Goal: Information Seeking & Learning: Learn about a topic

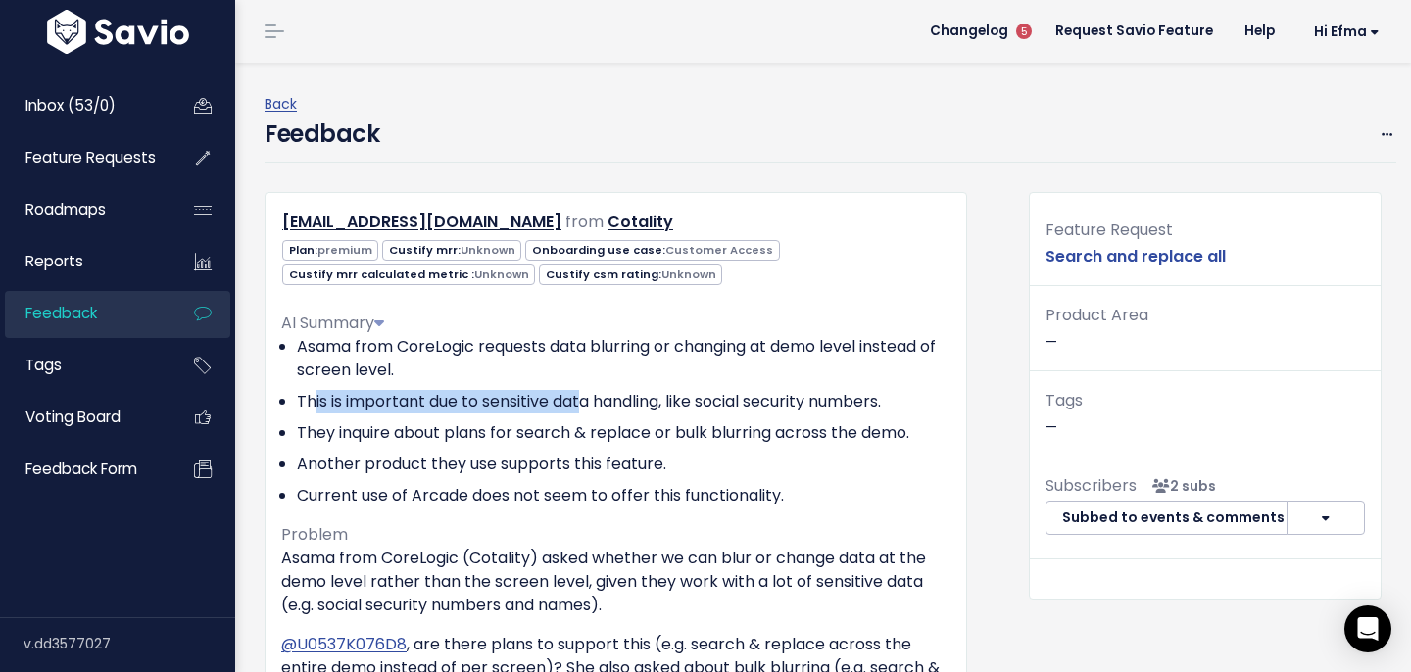
drag, startPoint x: 313, startPoint y: 402, endPoint x: 592, endPoint y: 414, distance: 279.5
click at [586, 413] on li "This is important due to sensitive data handling, like social security numbers." at bounding box center [624, 402] width 654 height 24
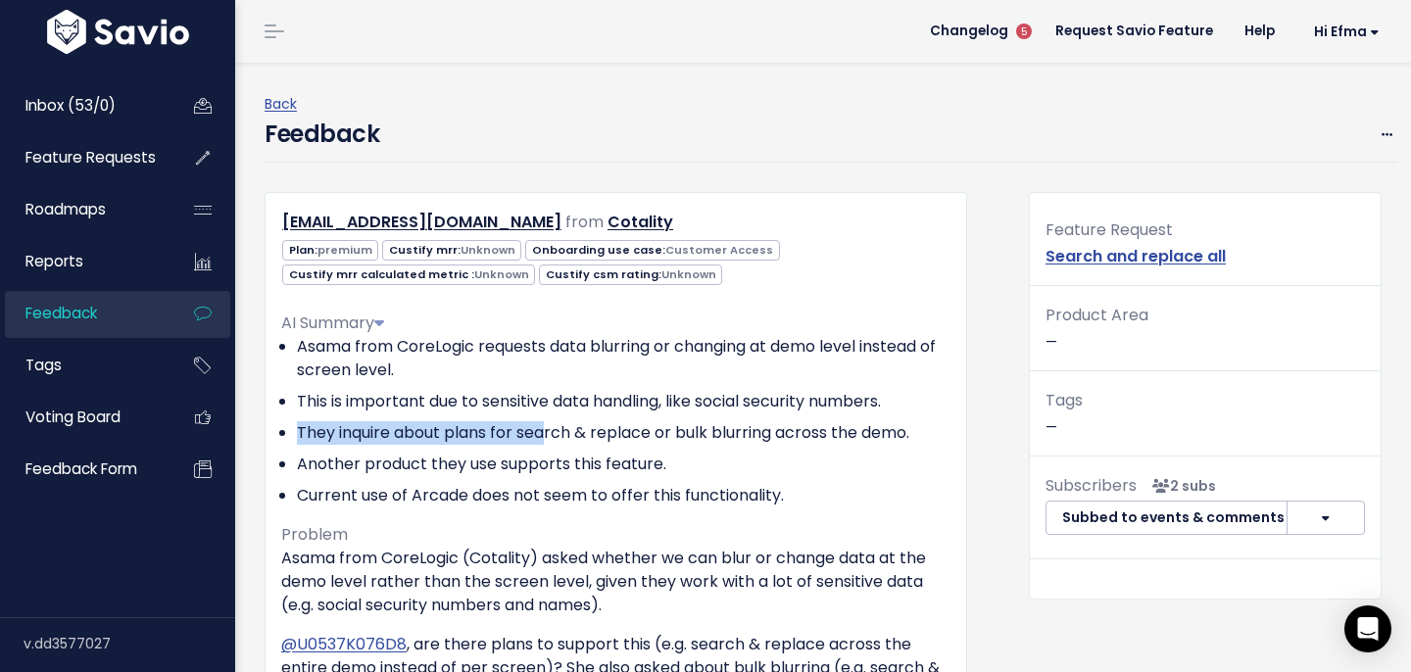
drag, startPoint x: 299, startPoint y: 425, endPoint x: 573, endPoint y: 447, distance: 275.2
click at [563, 446] on ul "Asama from CoreLogic requests data blurring or changing at demo level instead o…" at bounding box center [615, 421] width 669 height 172
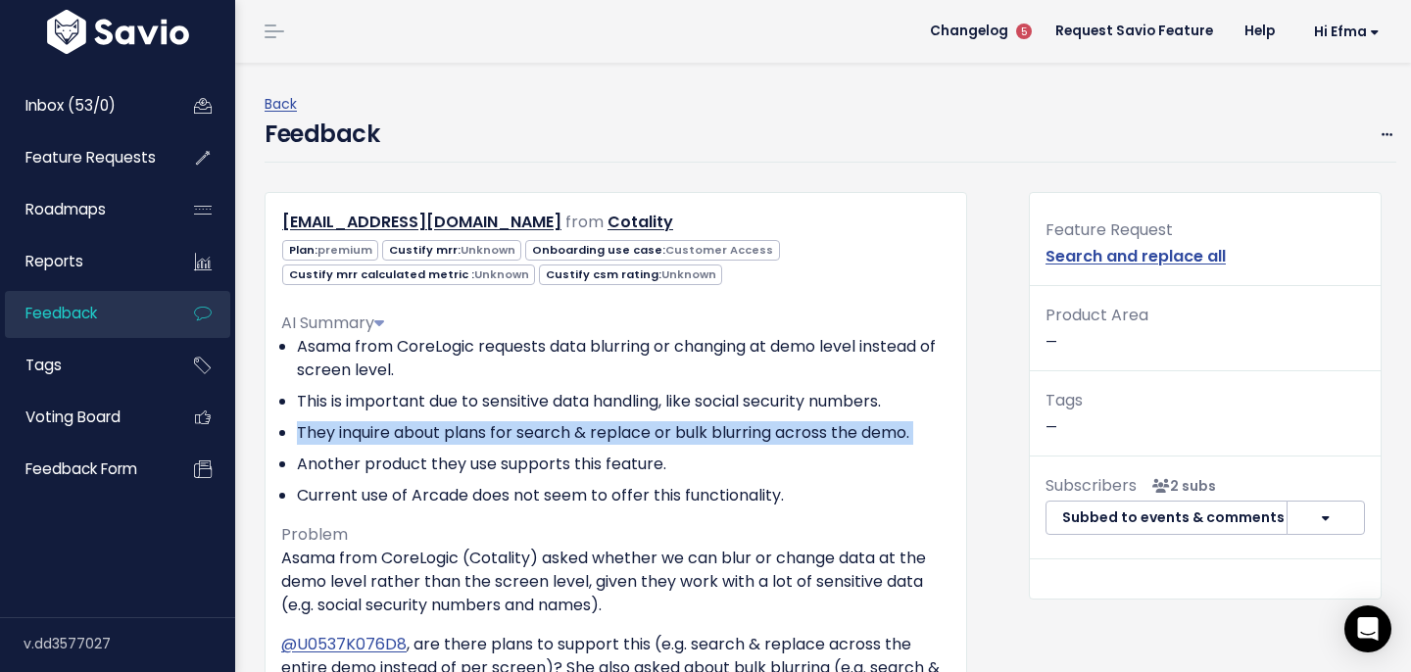
click at [573, 447] on ul "Asama from CoreLogic requests data blurring or changing at demo level instead o…" at bounding box center [615, 421] width 669 height 172
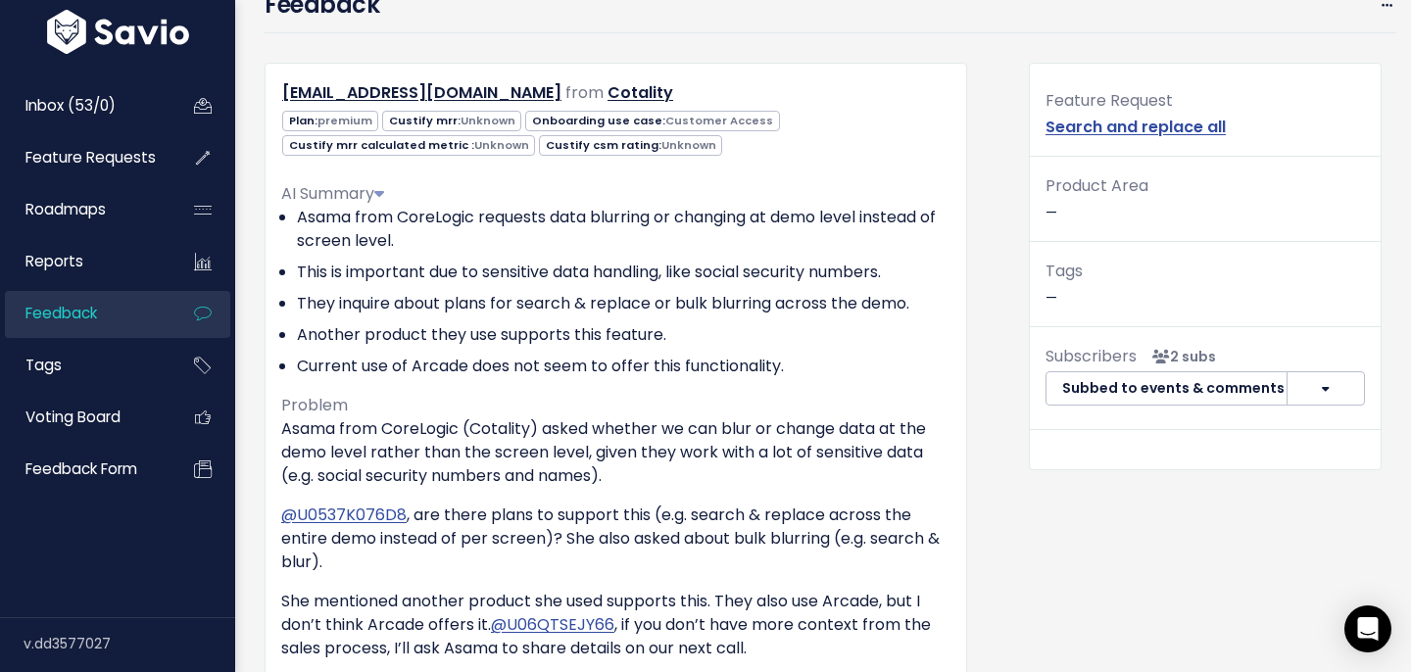
scroll to position [137, 0]
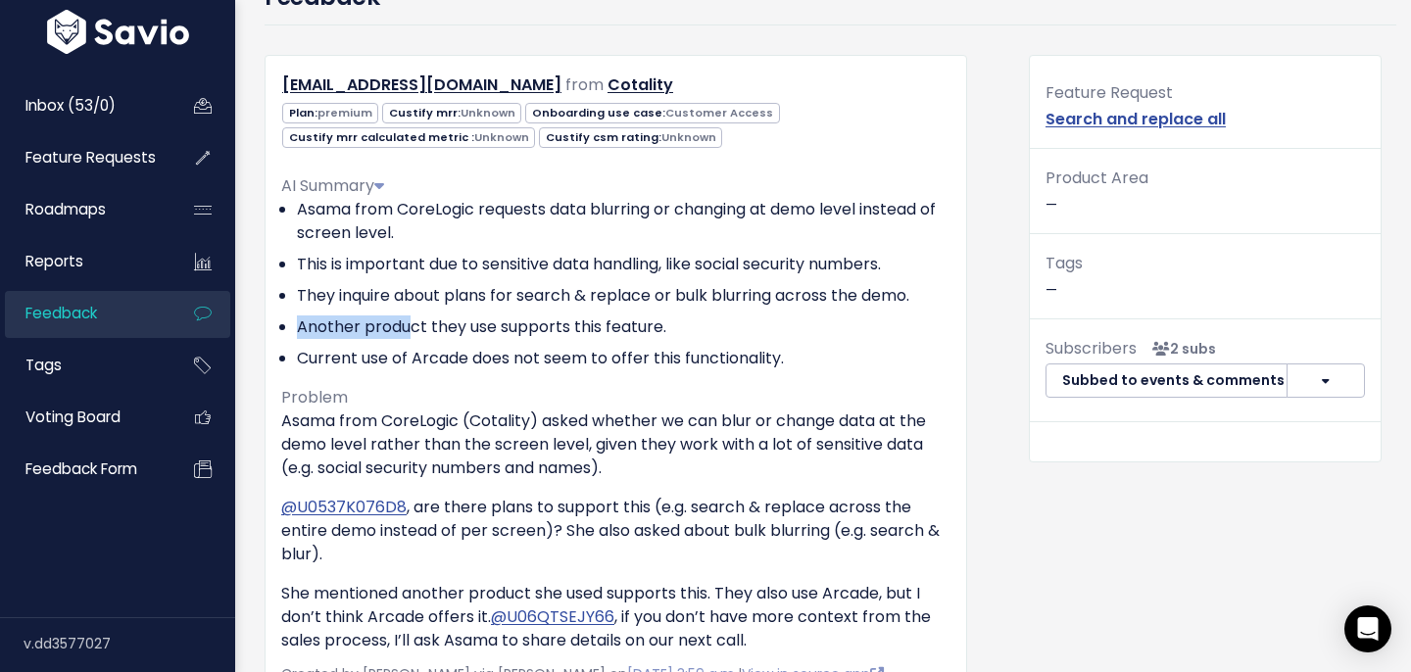
drag, startPoint x: 282, startPoint y: 331, endPoint x: 409, endPoint y: 344, distance: 127.1
click at [410, 333] on li "Another product they use supports this feature." at bounding box center [624, 328] width 654 height 24
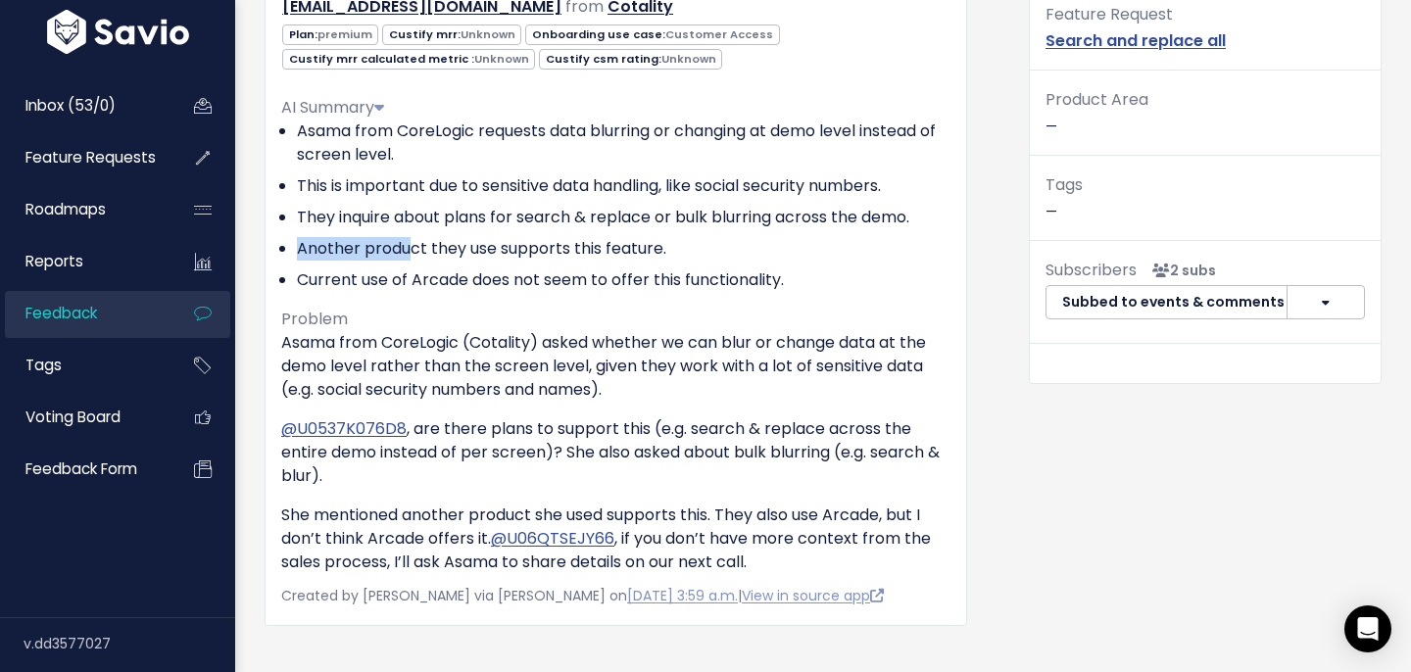
scroll to position [249, 0]
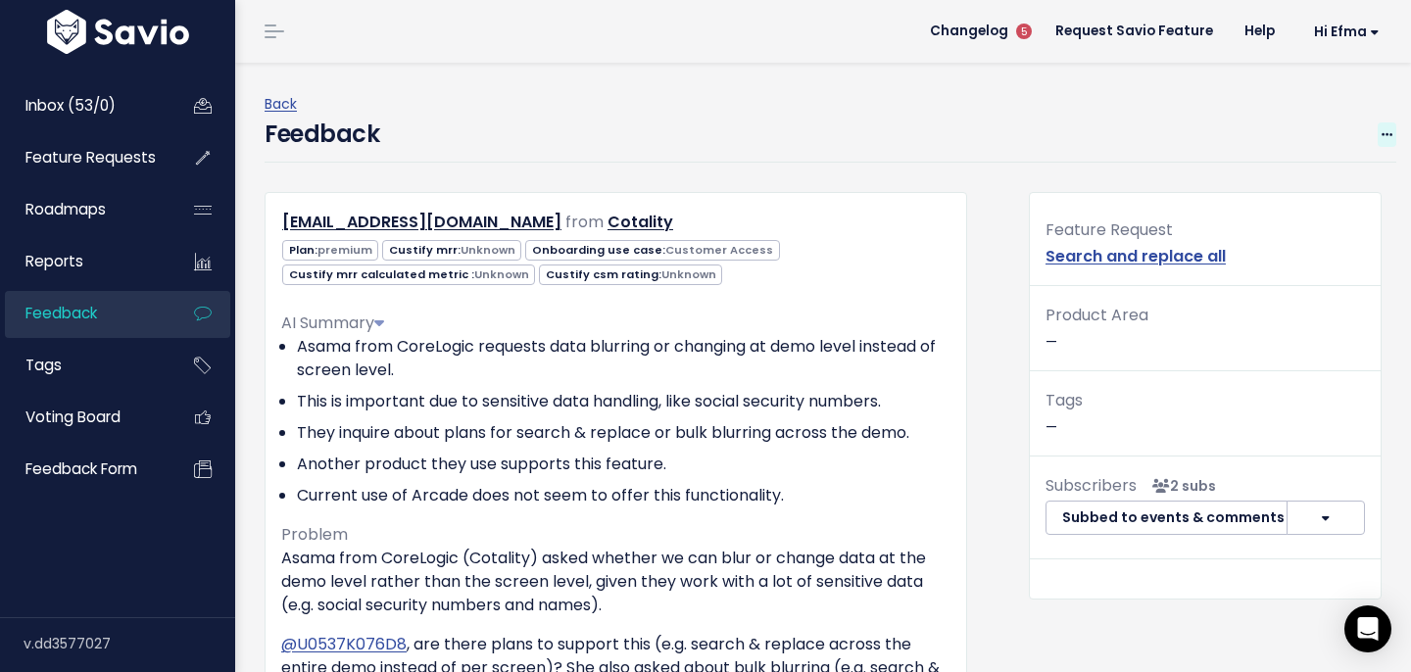
click at [1378, 126] on span at bounding box center [1387, 134] width 19 height 24
click at [862, 159] on div "Feedback Edit Restore to Inbox [GEOGRAPHIC_DATA]" at bounding box center [831, 140] width 1132 height 46
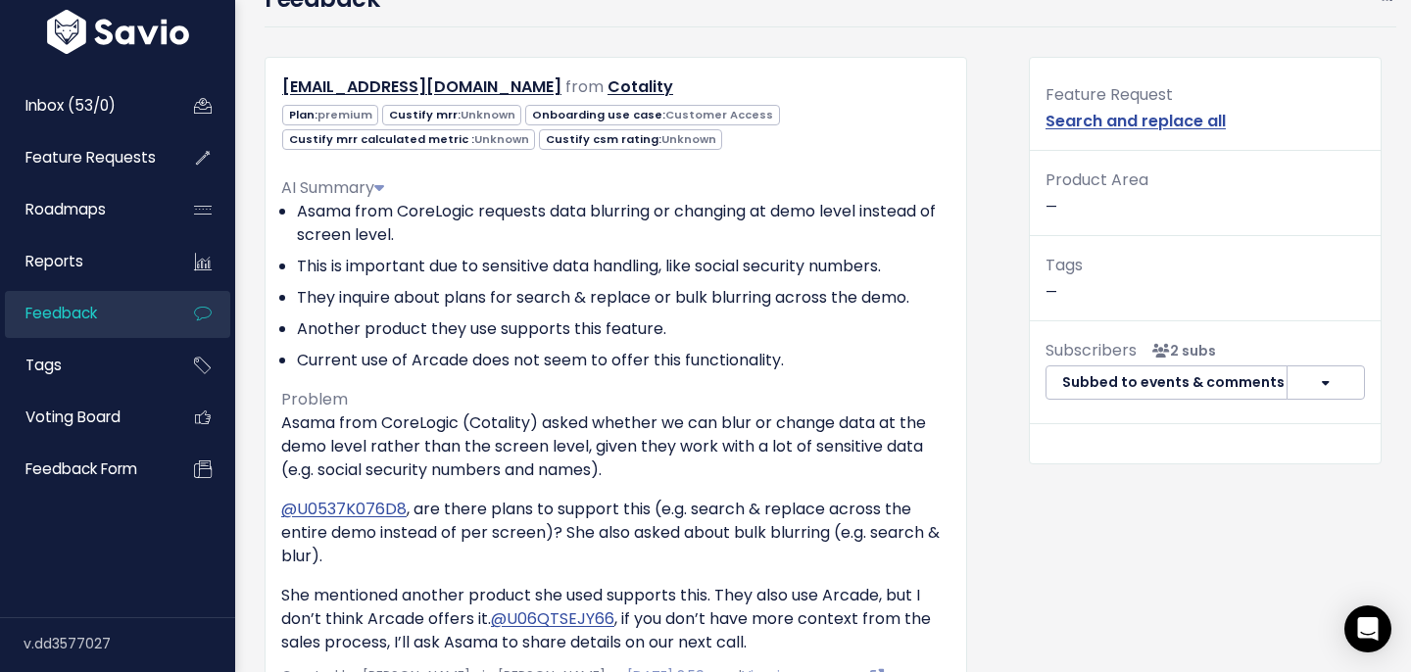
scroll to position [523, 0]
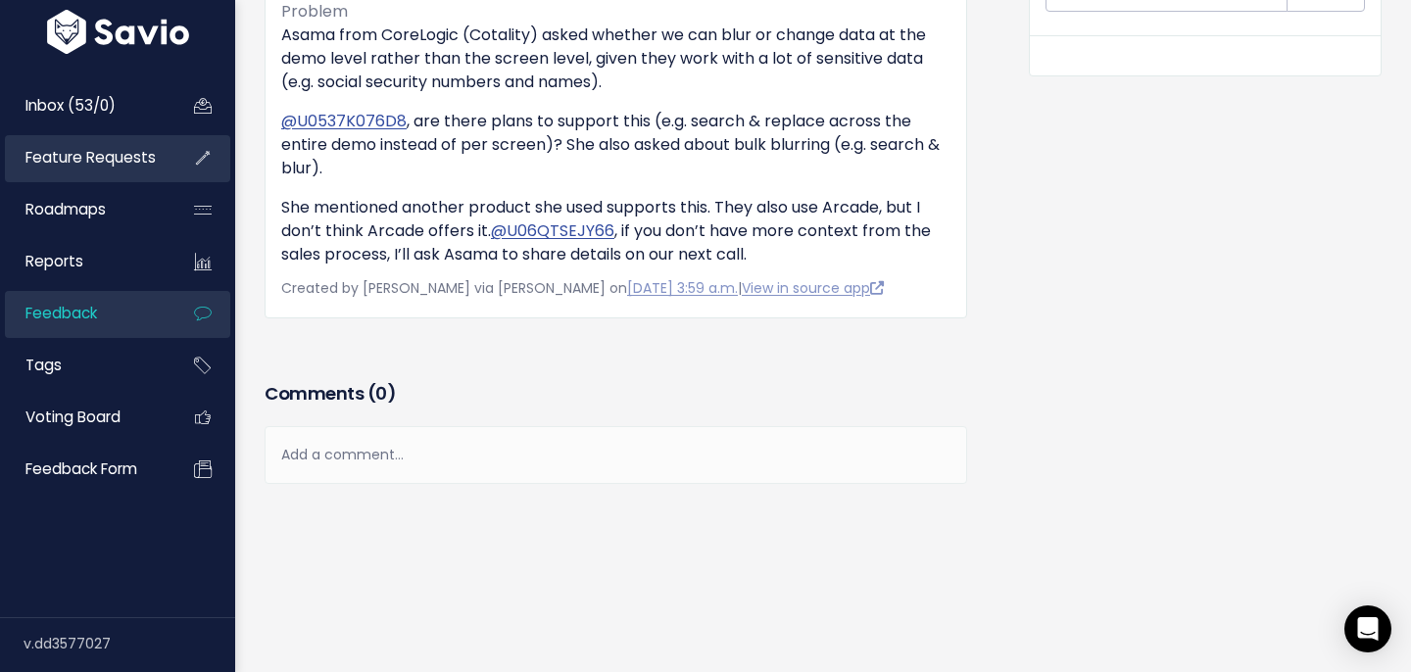
click at [65, 152] on span "Feature Requests" at bounding box center [90, 157] width 130 height 21
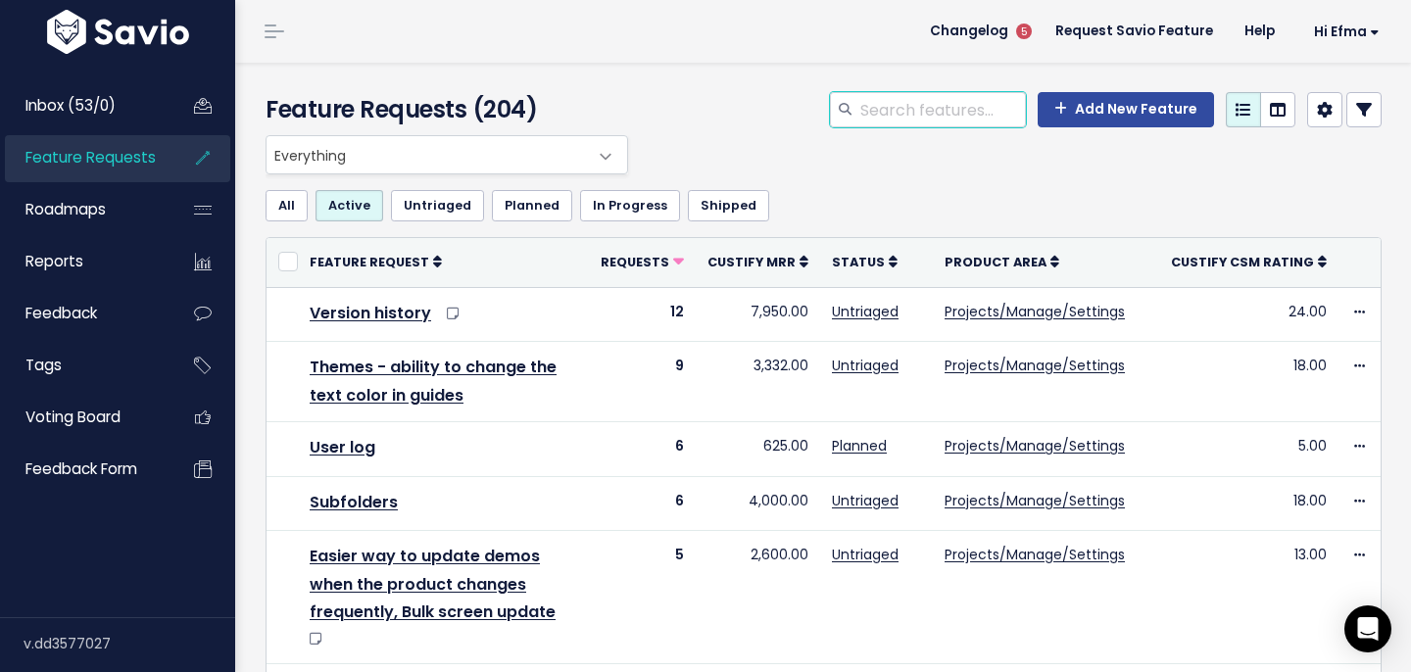
click at [953, 112] on input "search" at bounding box center [942, 109] width 168 height 35
type input "blur"
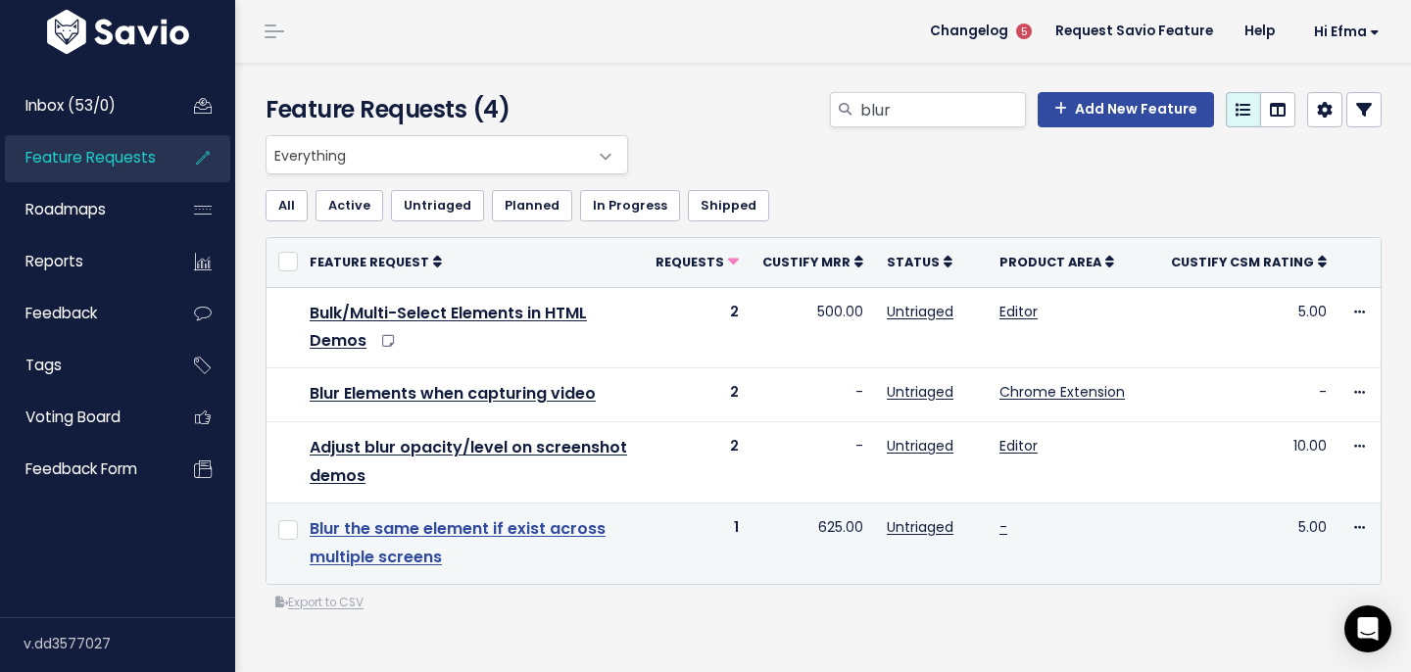
click at [387, 523] on link "Blur the same element if exist across multiple screens" at bounding box center [458, 542] width 296 height 51
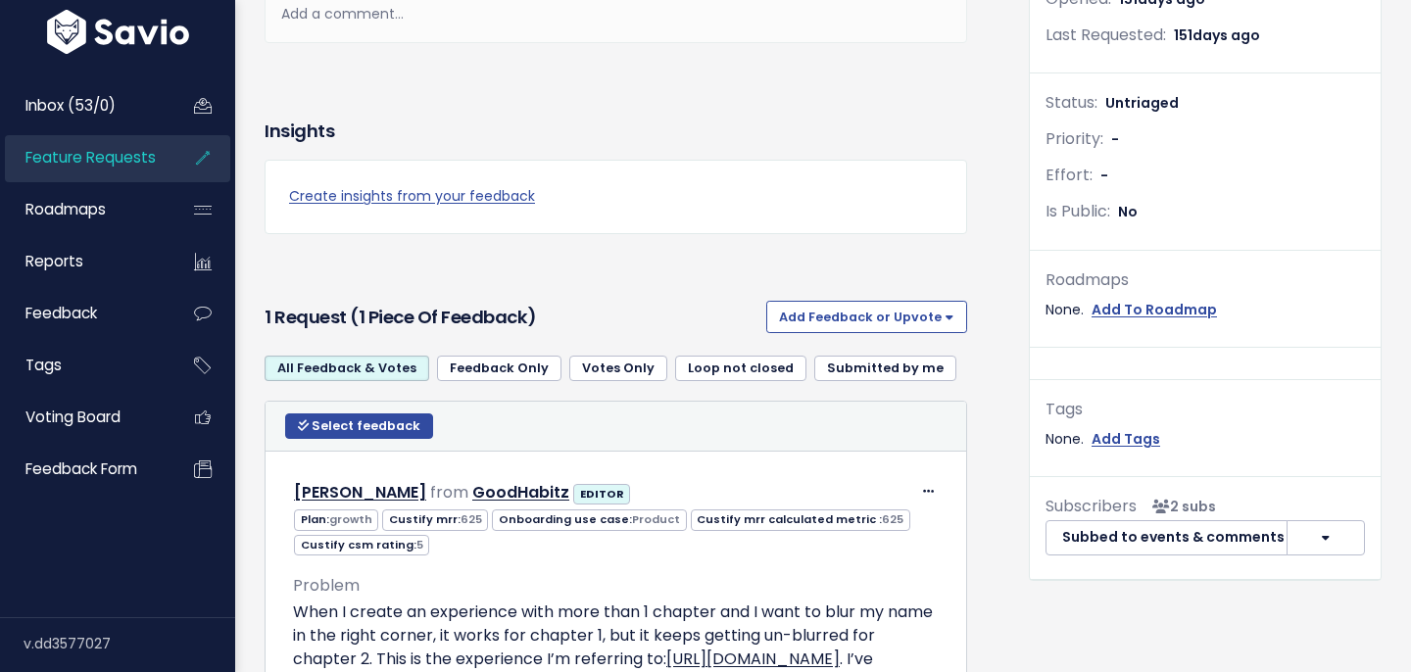
scroll to position [641, 0]
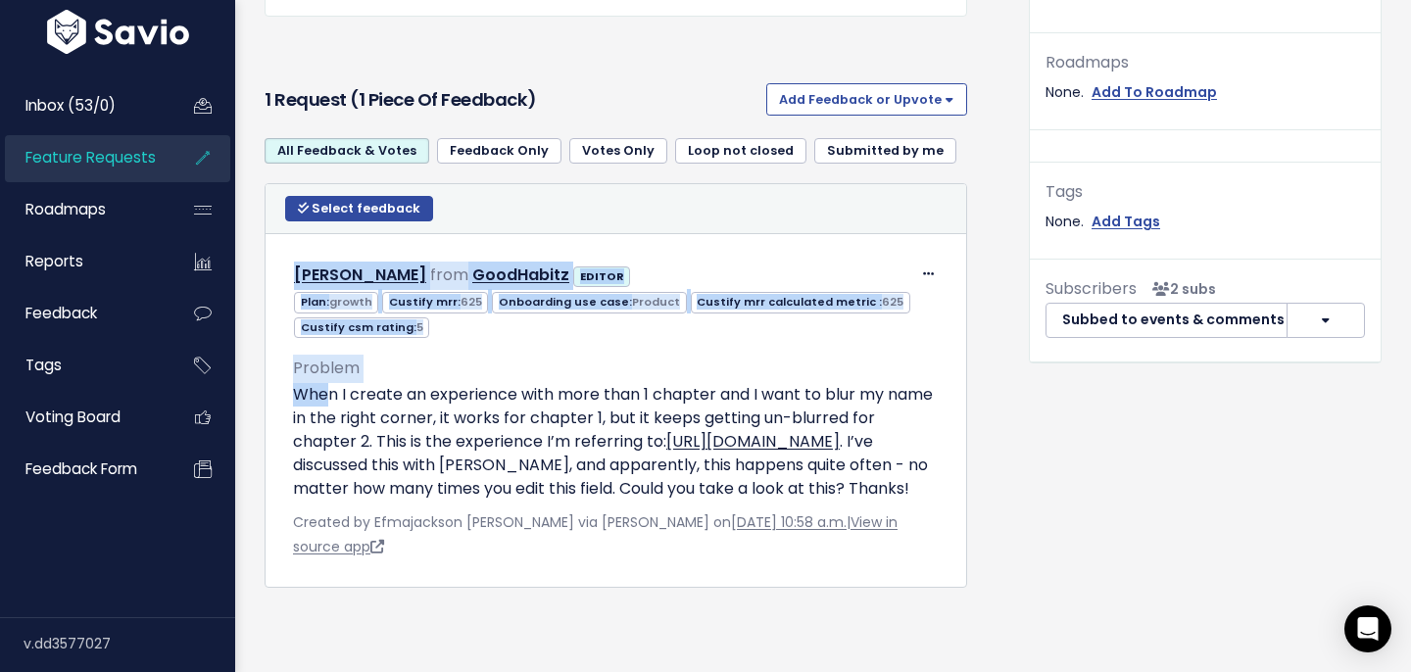
drag, startPoint x: 328, startPoint y: 398, endPoint x: 236, endPoint y: 409, distance: 92.7
click at [236, 409] on div "Back Blur the same element if exist across multiple screens Created by Efma Ros…" at bounding box center [823, 47] width 1176 height 1251
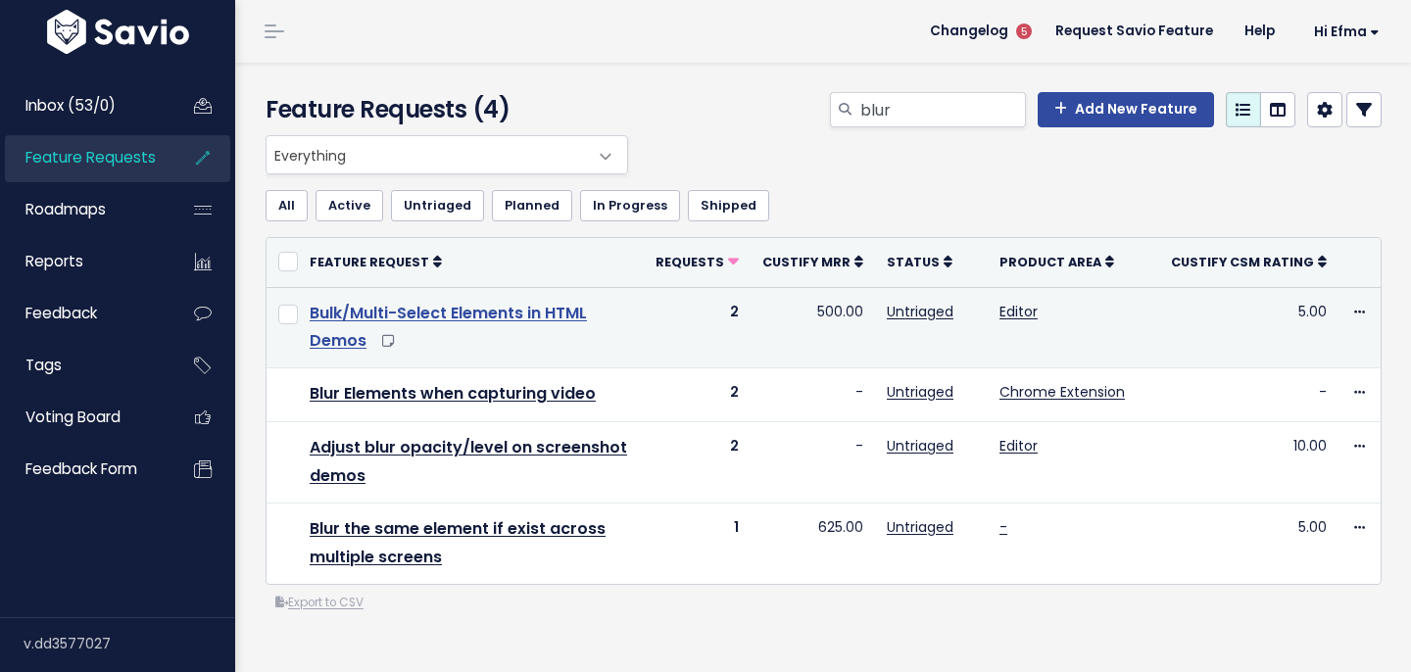
click at [473, 321] on link "Bulk/Multi-Select Elements in HTML Demos" at bounding box center [448, 327] width 277 height 51
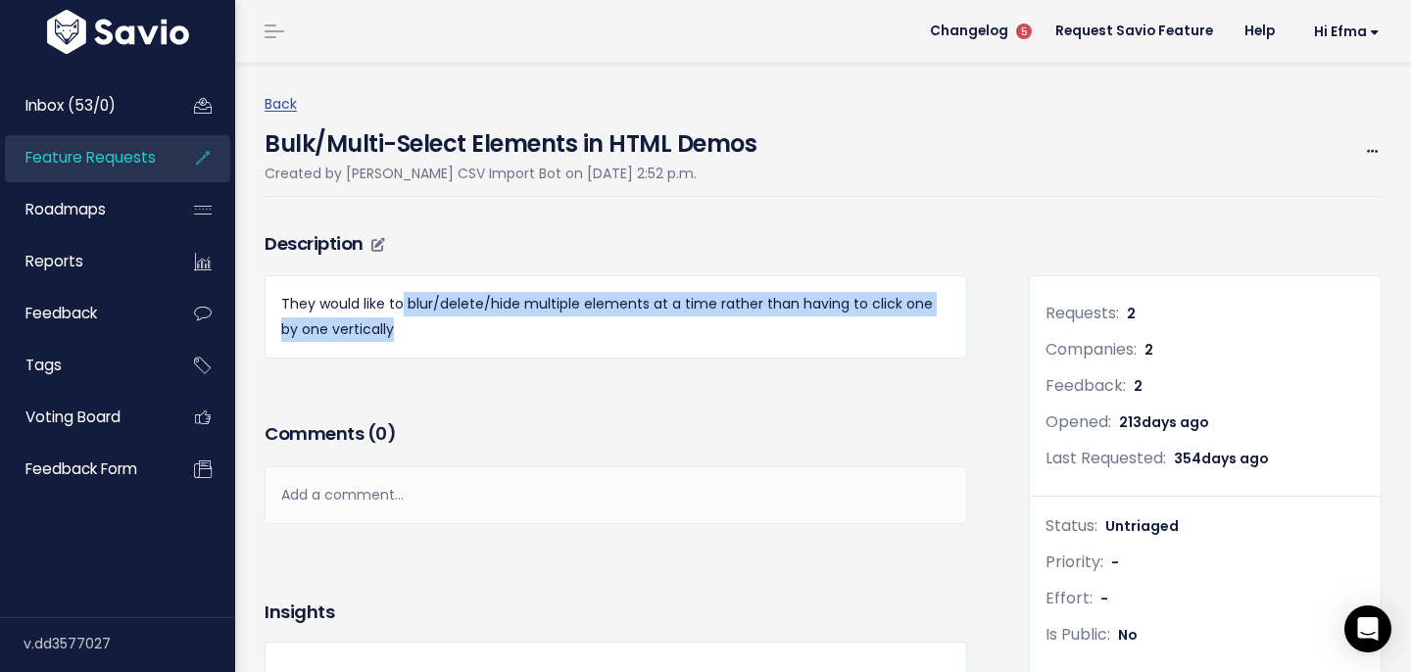
copy p "blur/delete/hide multiple elements at a time rather than having to click one by…"
drag, startPoint x: 483, startPoint y: 339, endPoint x: 403, endPoint y: 303, distance: 88.2
click at [403, 303] on p "They would like to blur/delete/hide multiple elements at a time rather than hav…" at bounding box center [615, 316] width 669 height 49
